Goal: Transaction & Acquisition: Purchase product/service

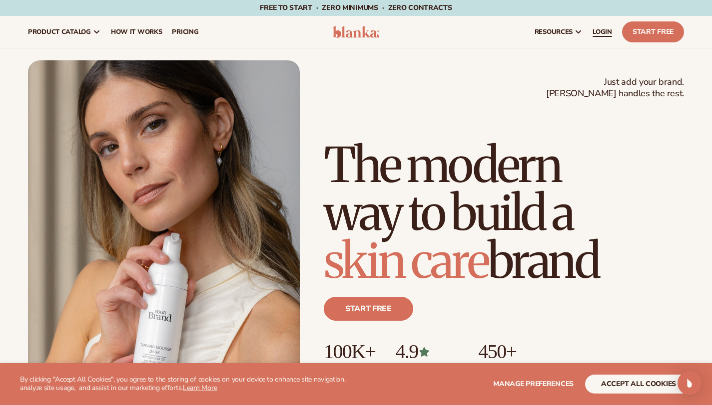
click at [592, 30] on span "LOGIN" at bounding box center [601, 32] width 19 height 8
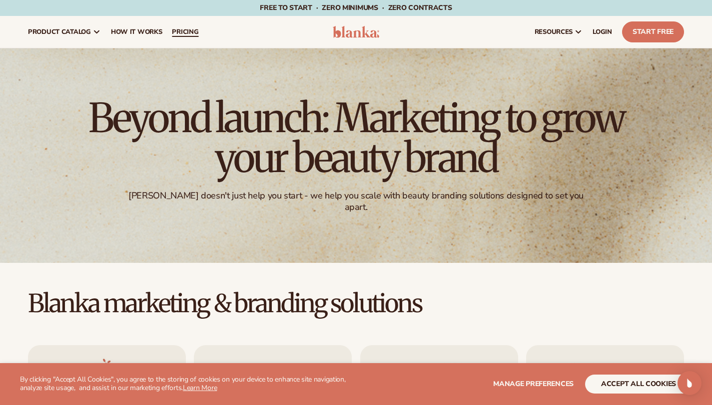
click at [198, 31] on span "pricing" at bounding box center [185, 32] width 26 height 8
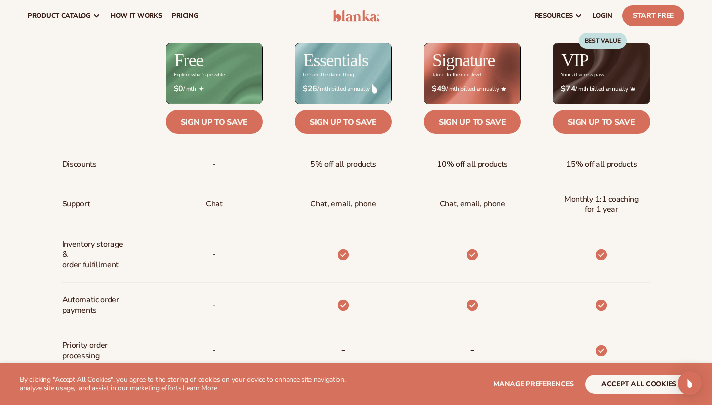
scroll to position [394, 0]
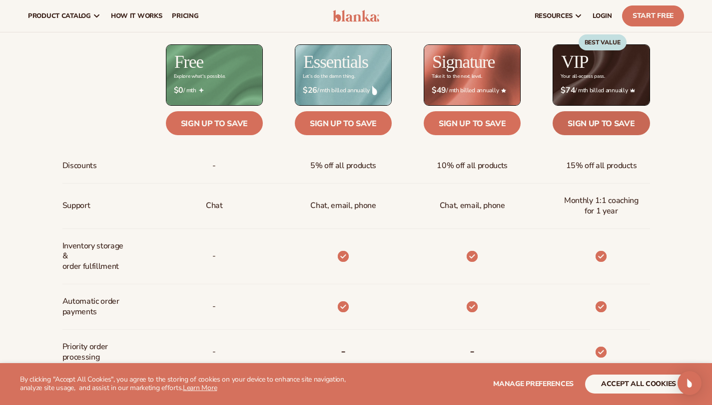
click at [606, 128] on link "Sign up to save" at bounding box center [600, 123] width 97 height 24
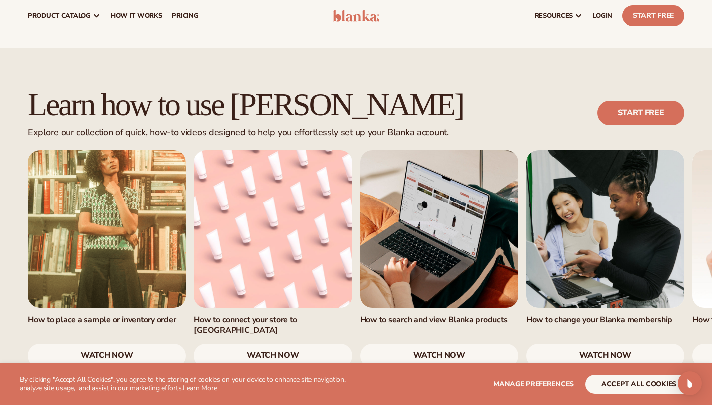
scroll to position [546, 0]
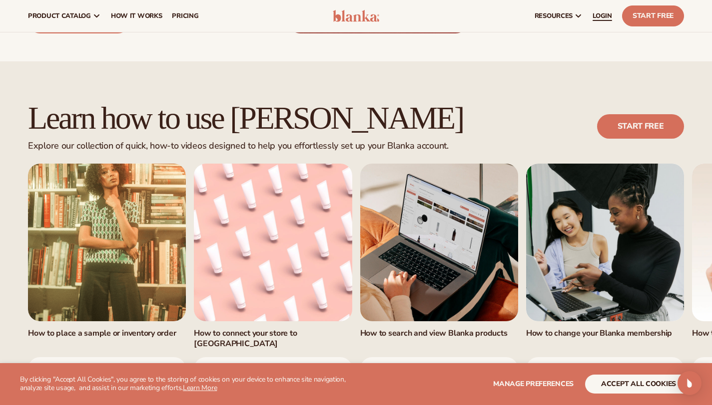
click at [592, 13] on span "LOGIN" at bounding box center [601, 16] width 19 height 8
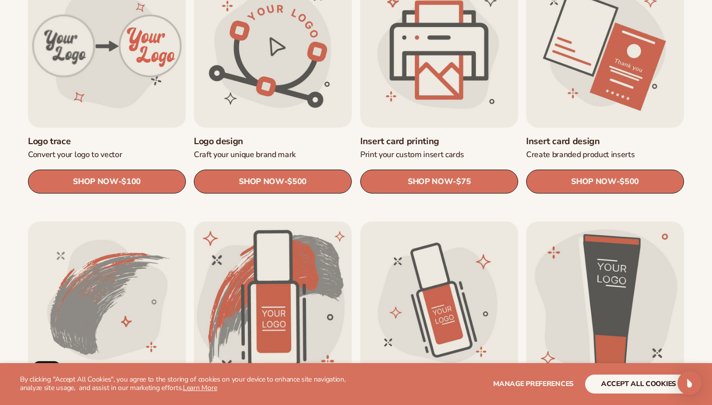
scroll to position [376, 0]
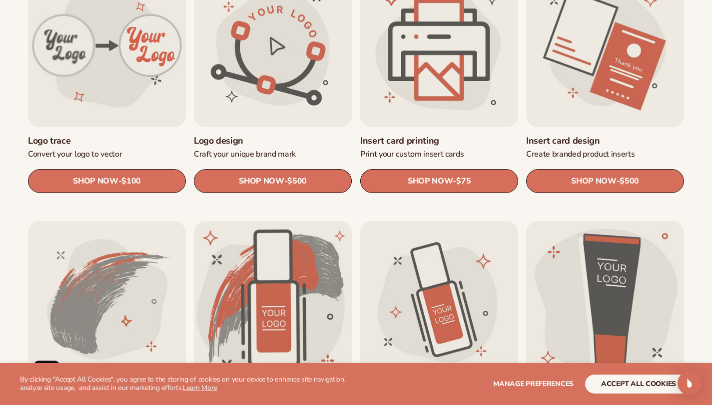
click at [413, 147] on link "Insert card printing" at bounding box center [439, 140] width 158 height 11
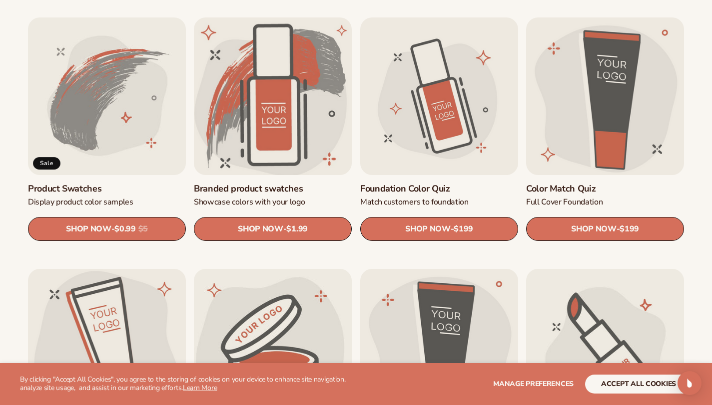
scroll to position [582, 0]
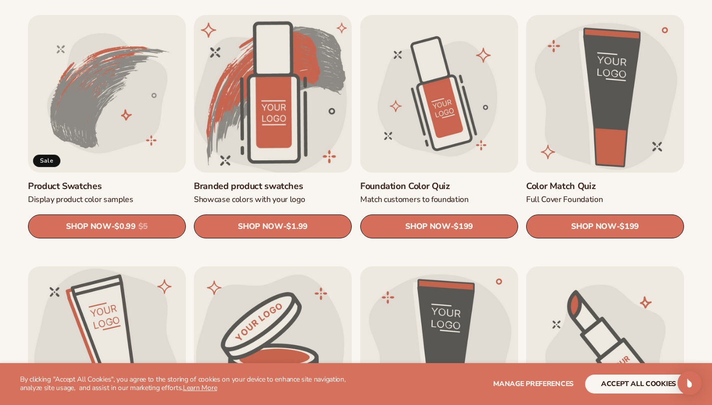
click at [277, 189] on link "Branded product swatches" at bounding box center [273, 186] width 158 height 11
